Goal: Task Accomplishment & Management: Use online tool/utility

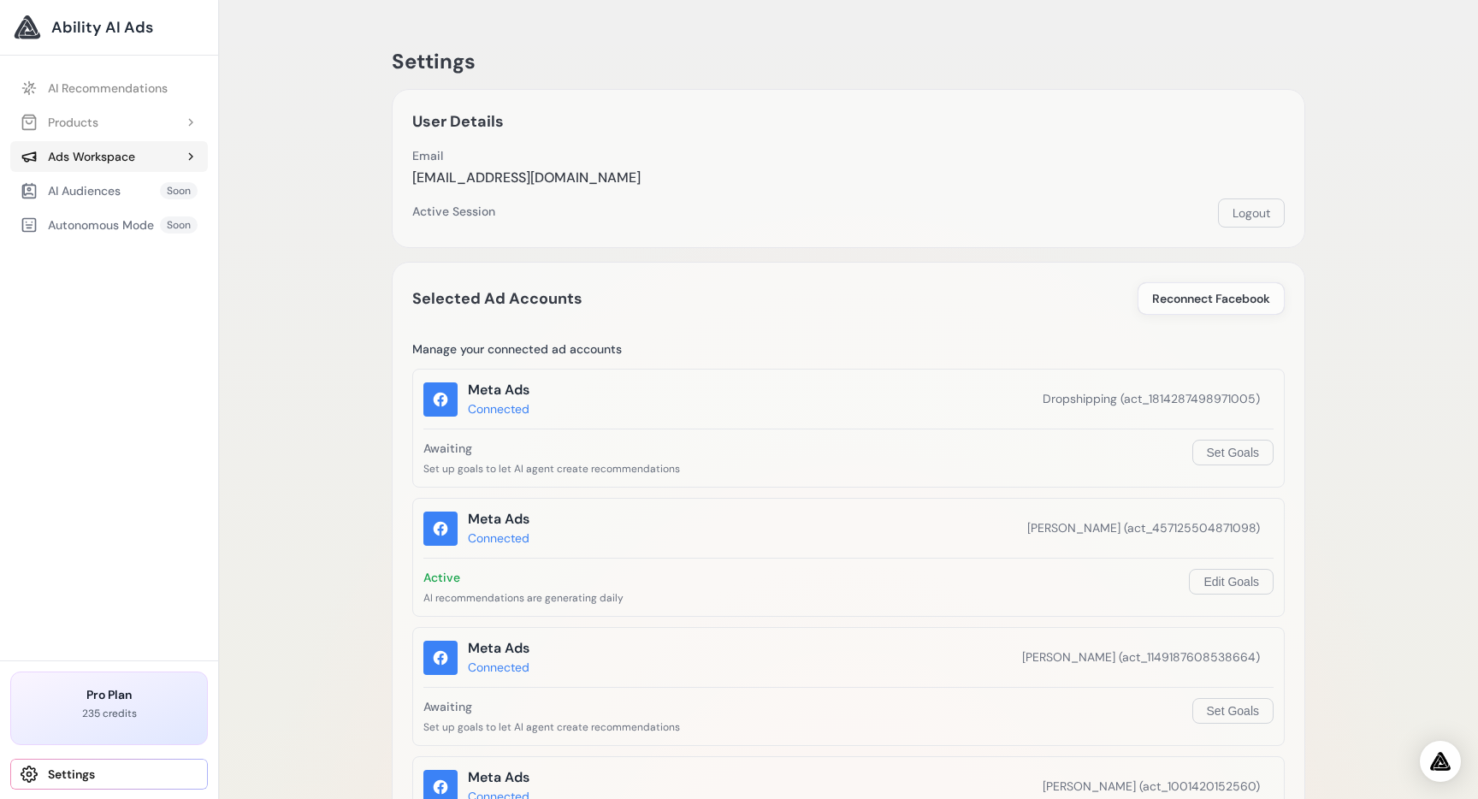
click at [89, 162] on div "Ads Workspace" at bounding box center [78, 156] width 115 height 17
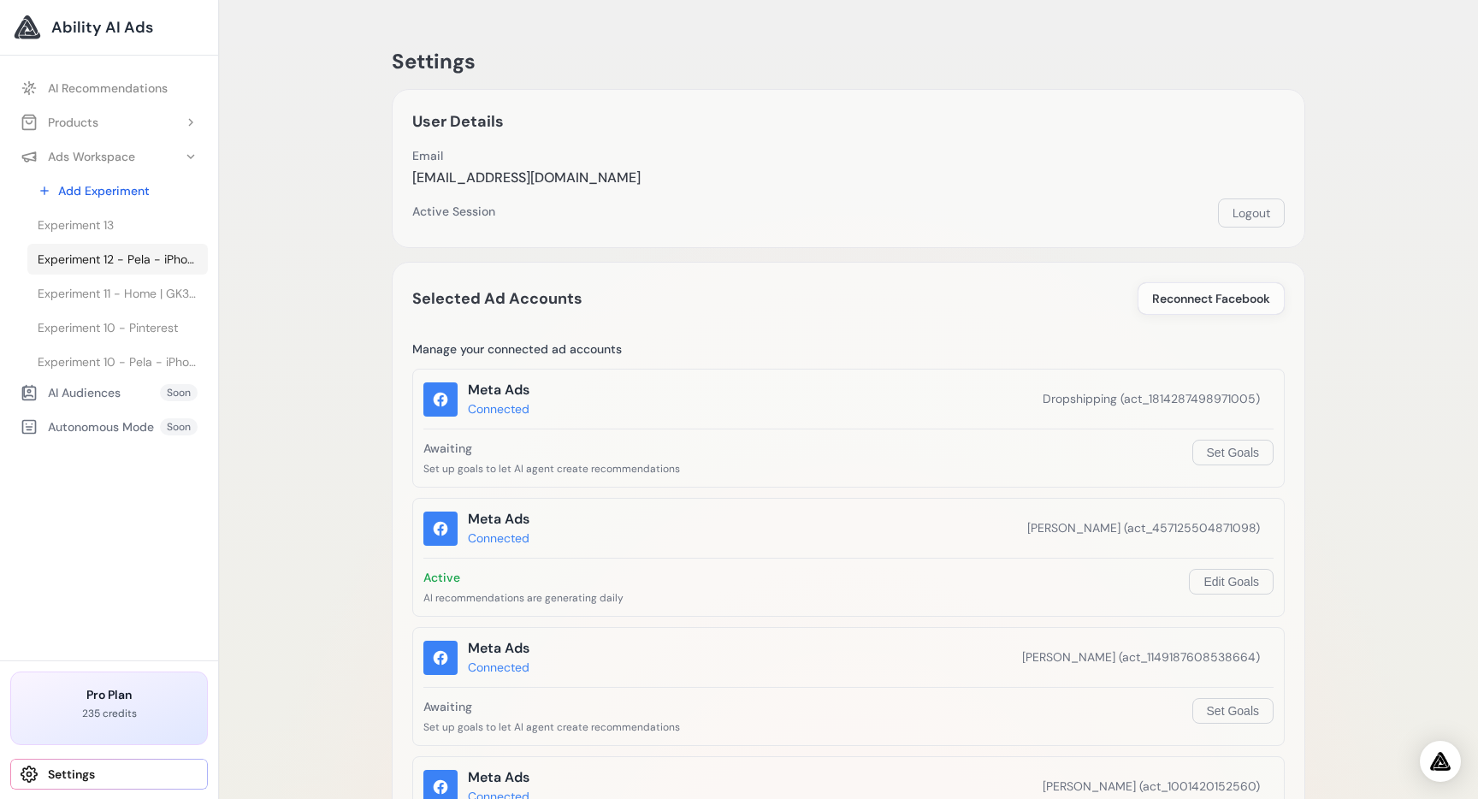
click at [136, 260] on span "Experiment 12 - Pela - iPhone, Google Pixel & Samsung Galaxy Phone Cases | Vaca…" at bounding box center [118, 259] width 160 height 17
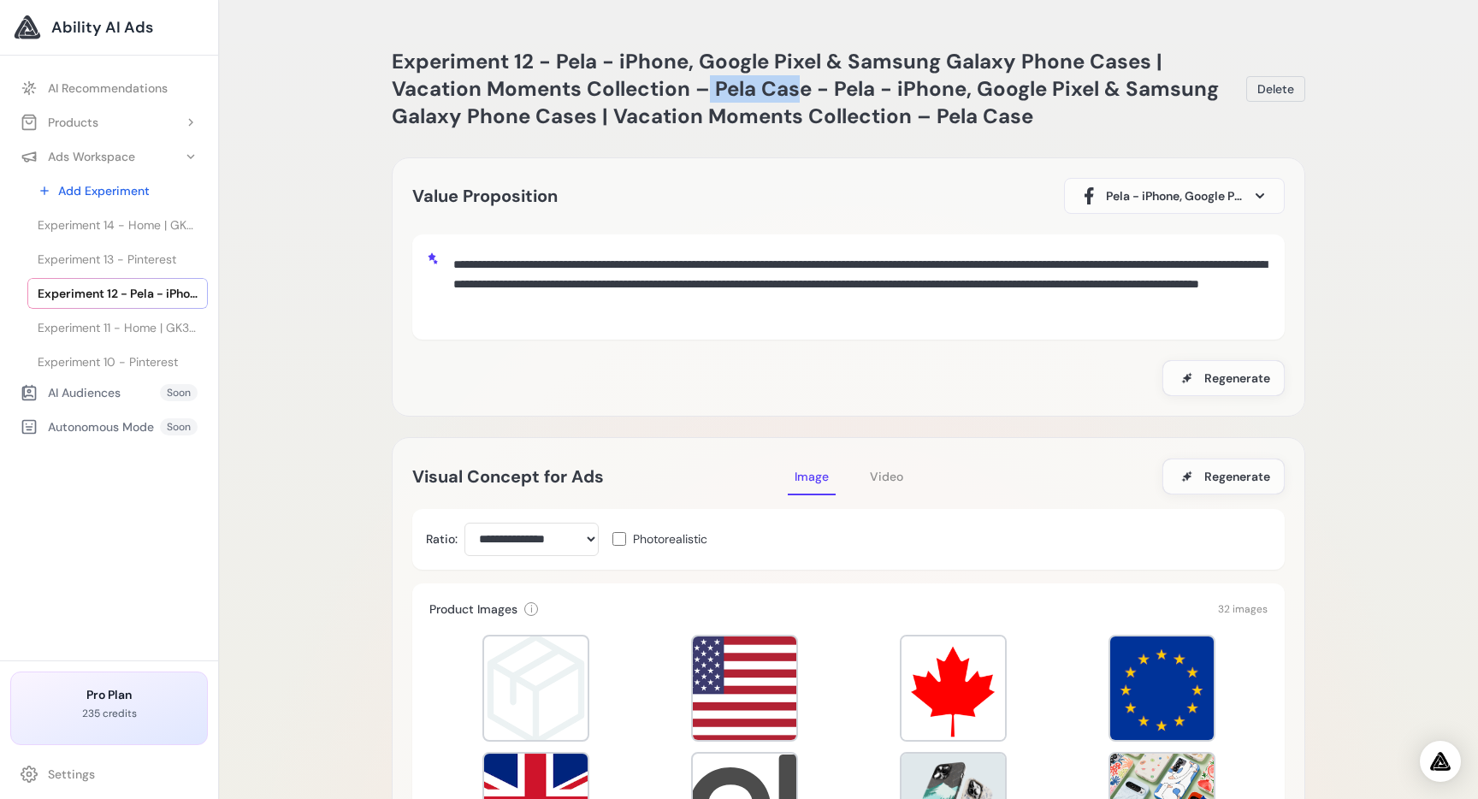
drag, startPoint x: 707, startPoint y: 89, endPoint x: 797, endPoint y: 93, distance: 89.9
click at [797, 93] on span "Experiment 12 - Pela - iPhone, Google Pixel & Samsung Galaxy Phone Cases | Vaca…" at bounding box center [805, 88] width 827 height 81
click at [103, 95] on link "AI Recommendations" at bounding box center [109, 88] width 198 height 31
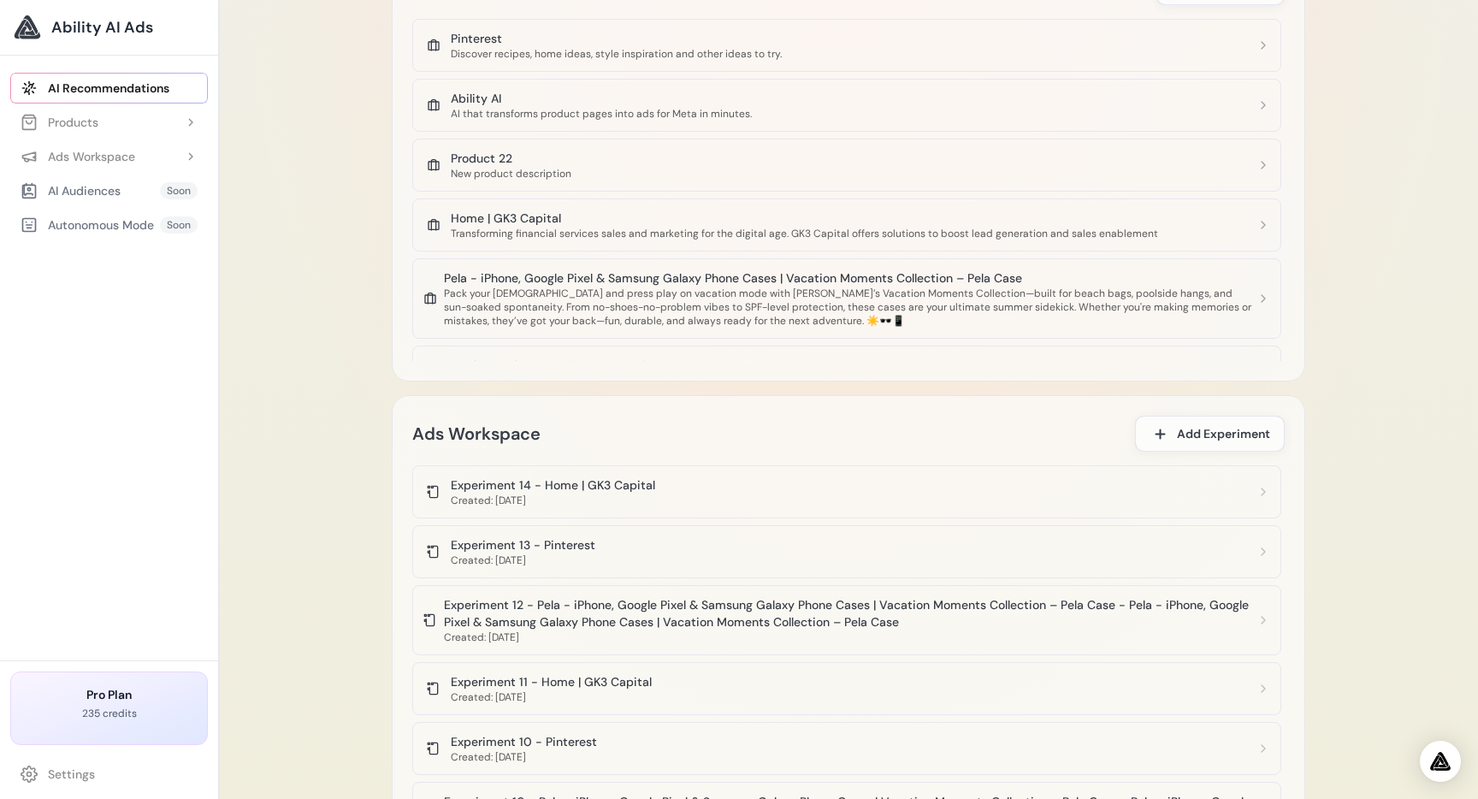
scroll to position [1213, 0]
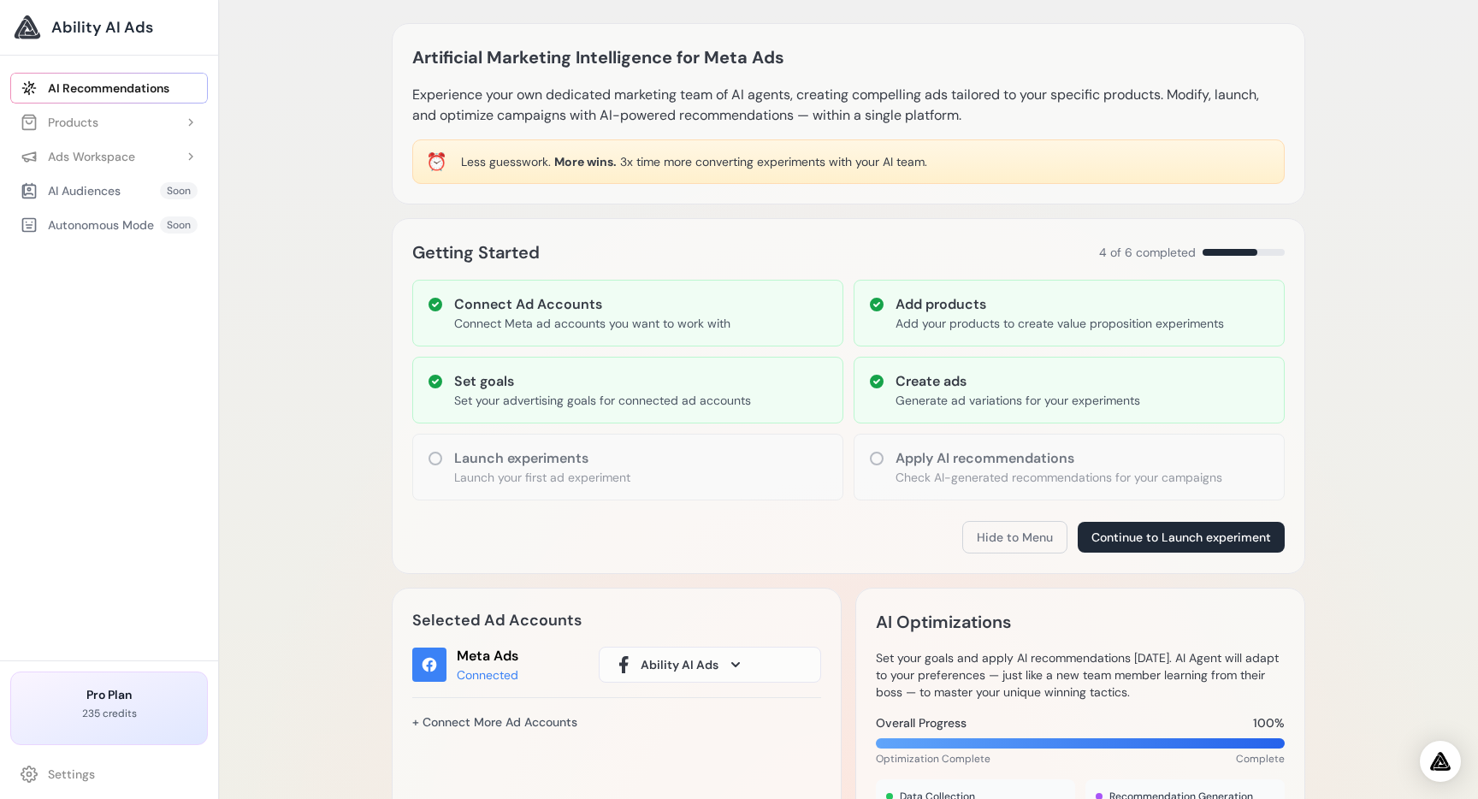
scroll to position [0, 0]
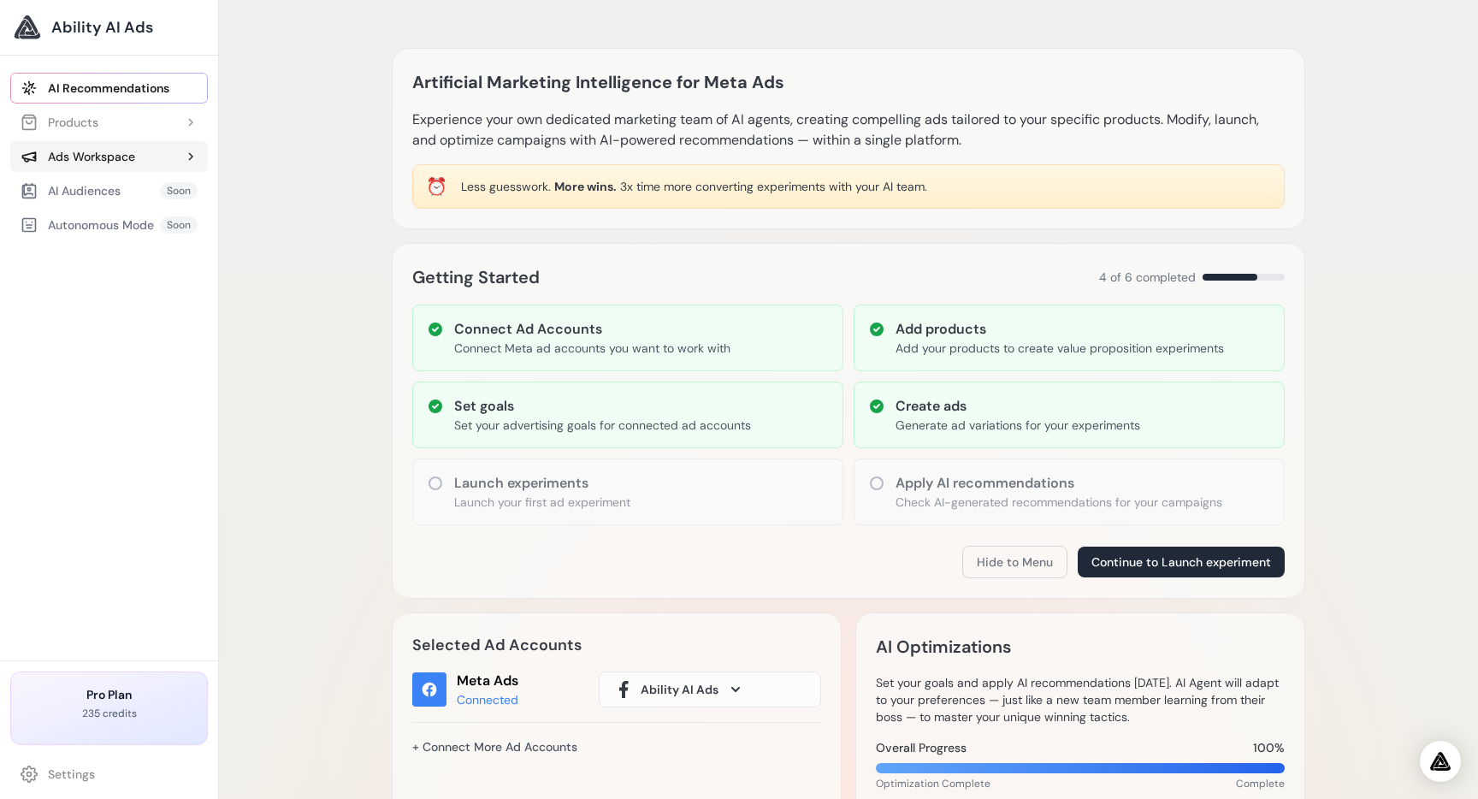
click at [123, 158] on div "Ads Workspace" at bounding box center [78, 156] width 115 height 17
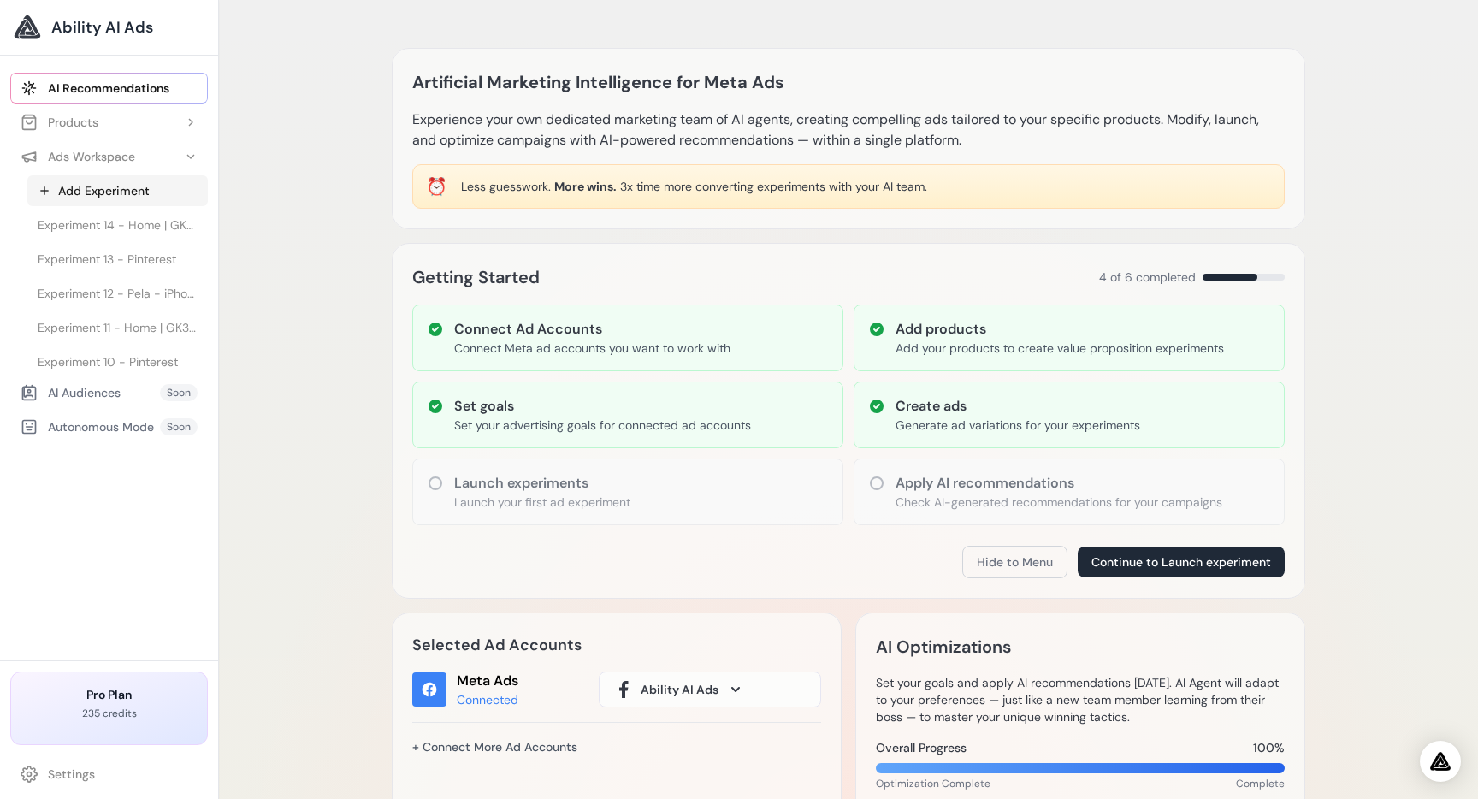
click at [138, 196] on link "Add Experiment" at bounding box center [117, 190] width 180 height 31
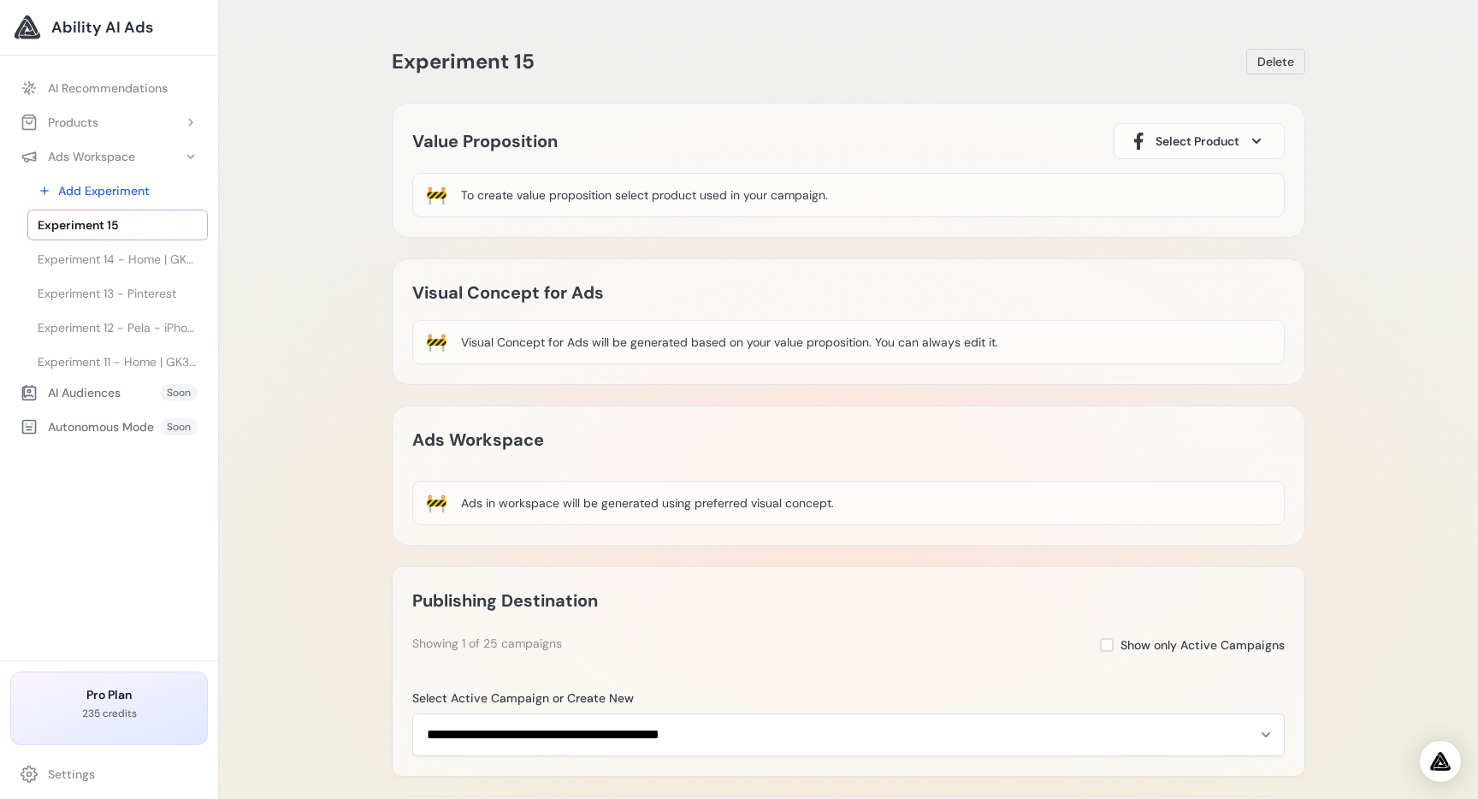
click at [1183, 134] on span "Select Product" at bounding box center [1197, 141] width 84 height 17
